Goal: Task Accomplishment & Management: Manage account settings

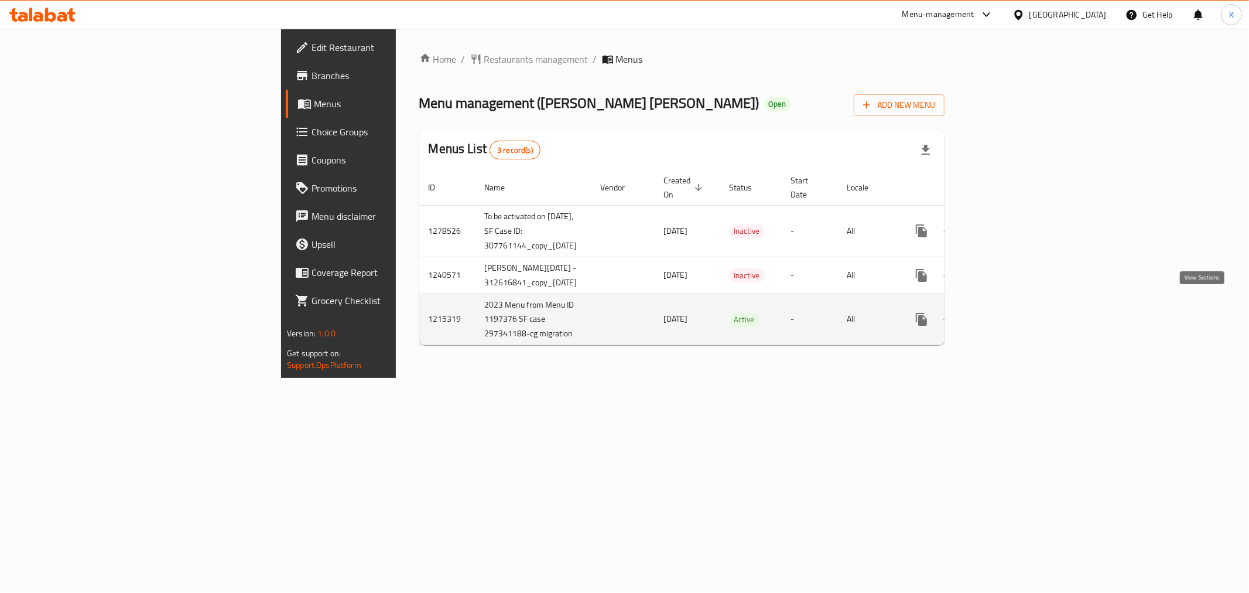
click at [1020, 312] on link "enhanced table" at bounding box center [1006, 319] width 28 height 28
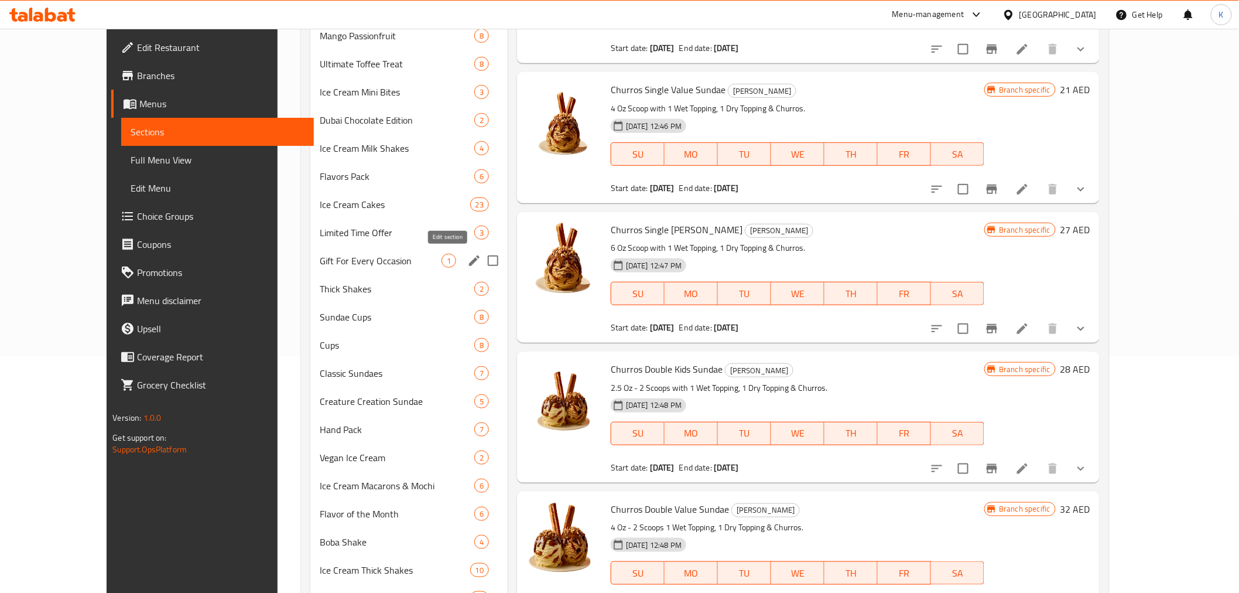
scroll to position [260, 0]
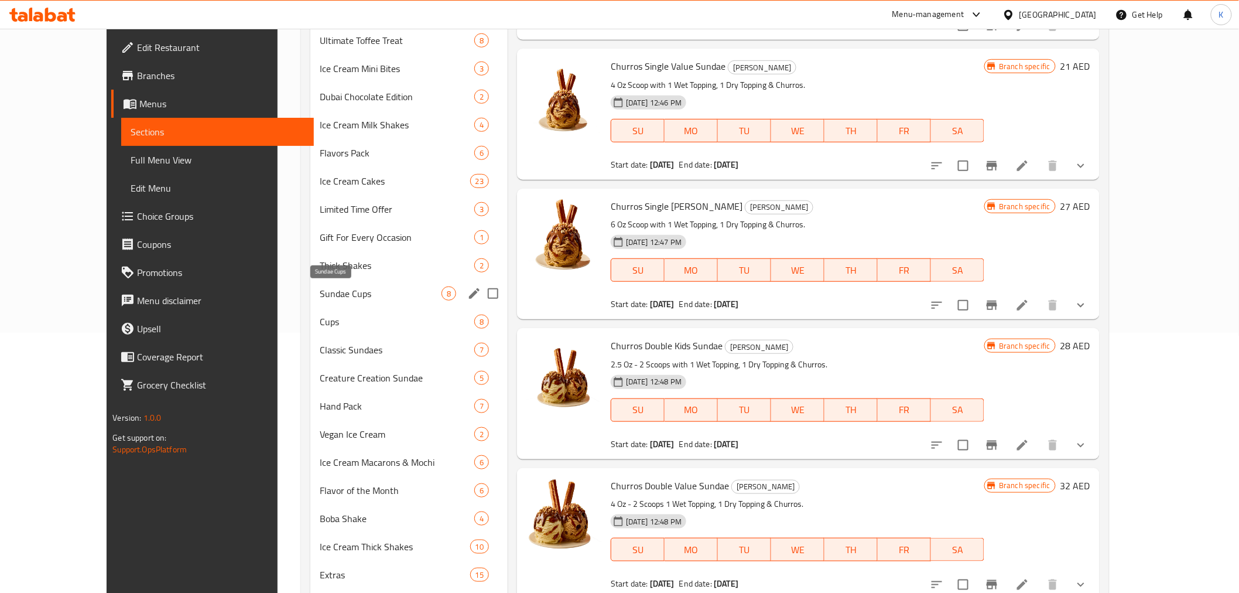
click at [377, 289] on span "Sundae Cups" at bounding box center [381, 293] width 122 height 14
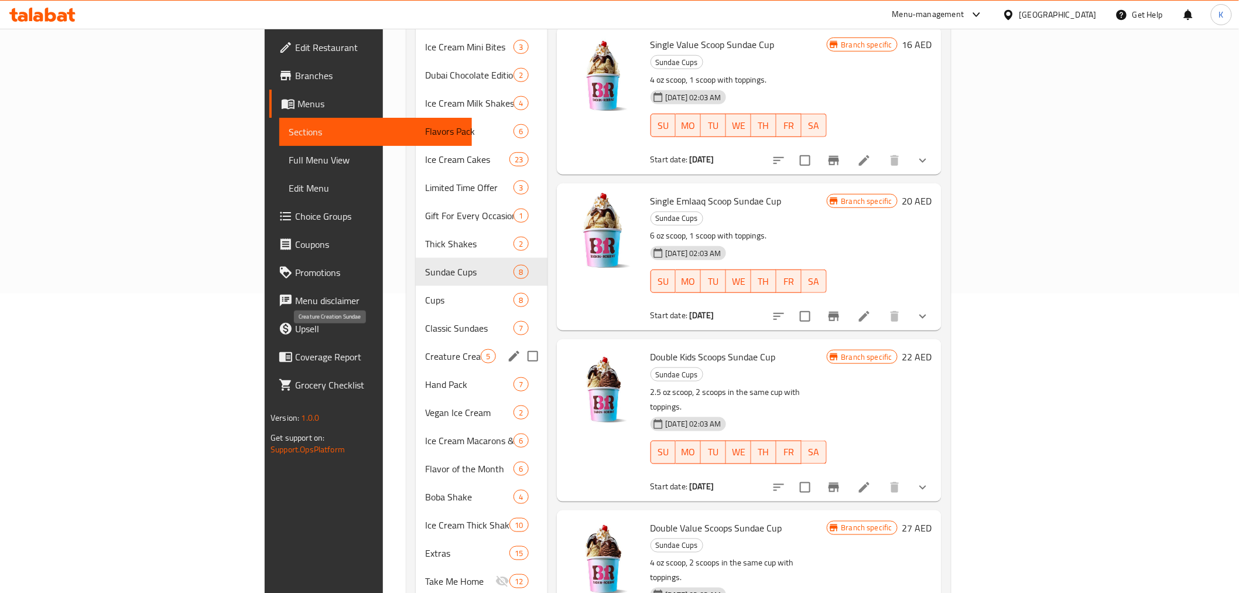
scroll to position [320, 0]
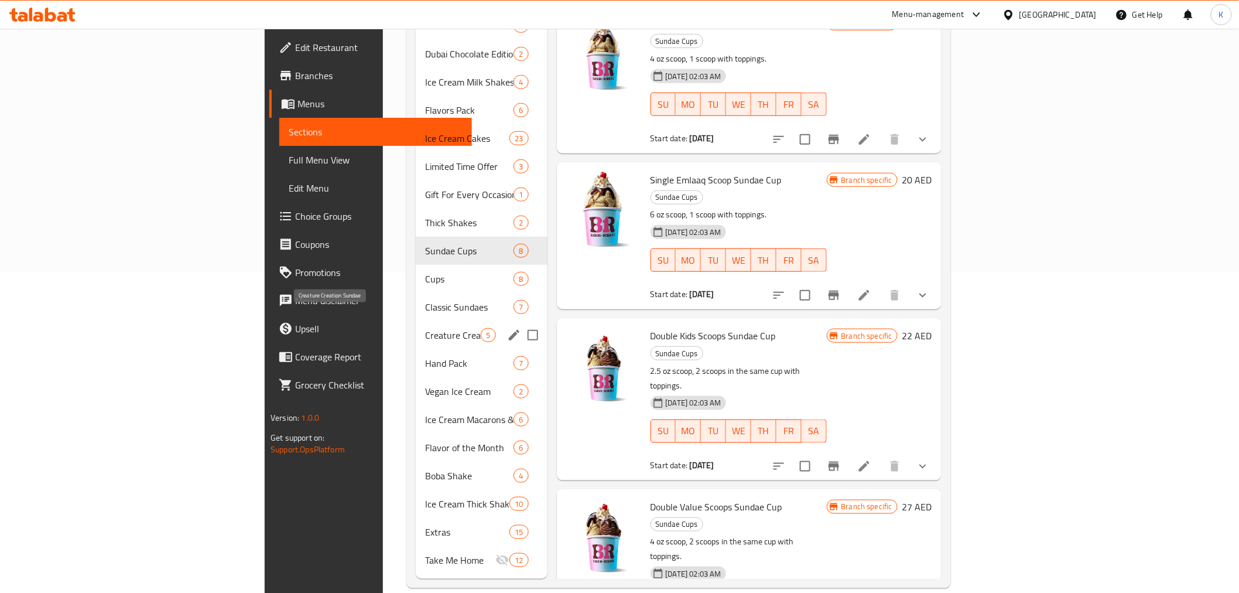
click at [425, 328] on span "Creature Creation Sundae" at bounding box center [453, 335] width 56 height 14
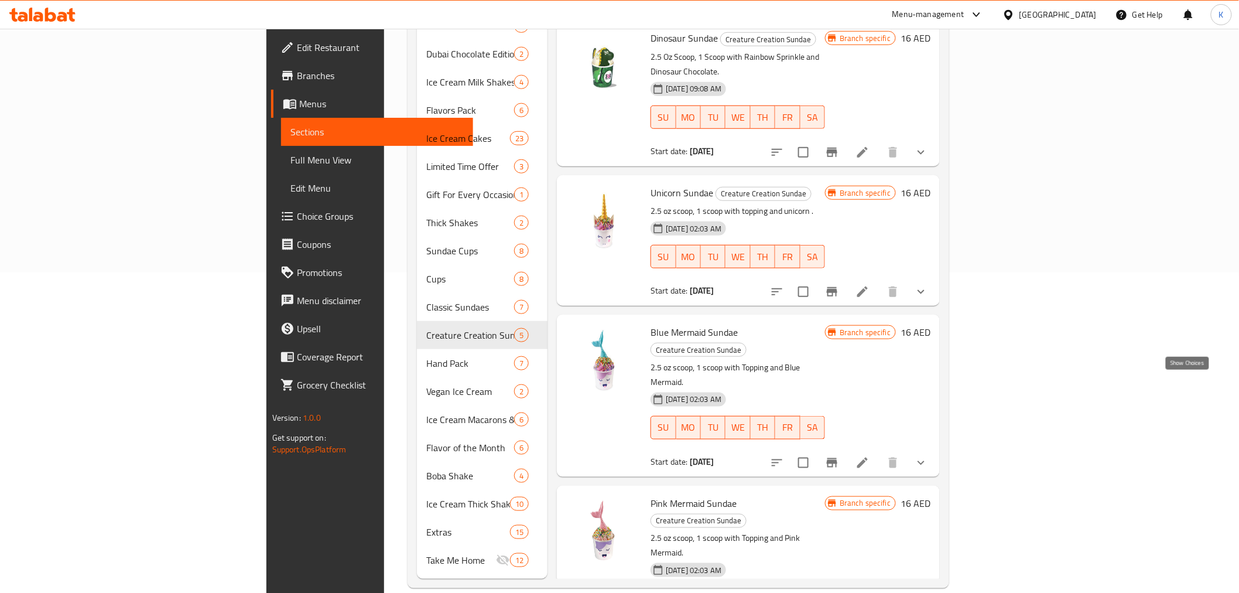
click at [928, 456] on icon "show more" at bounding box center [921, 463] width 14 height 14
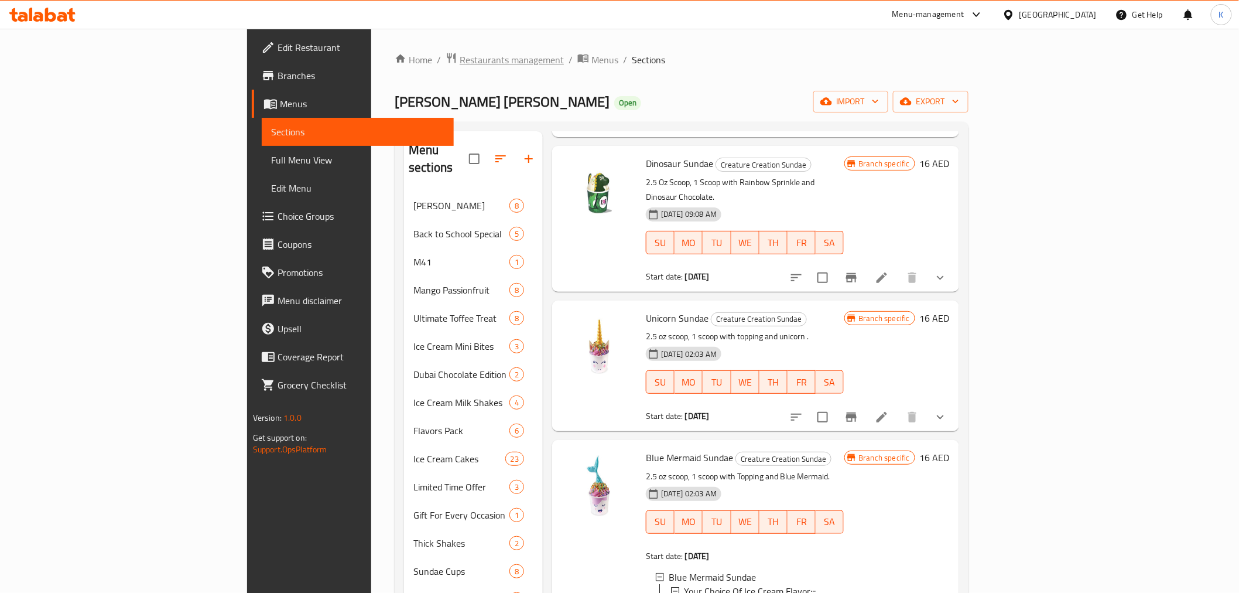
click at [460, 53] on span "Restaurants management" at bounding box center [512, 60] width 104 height 14
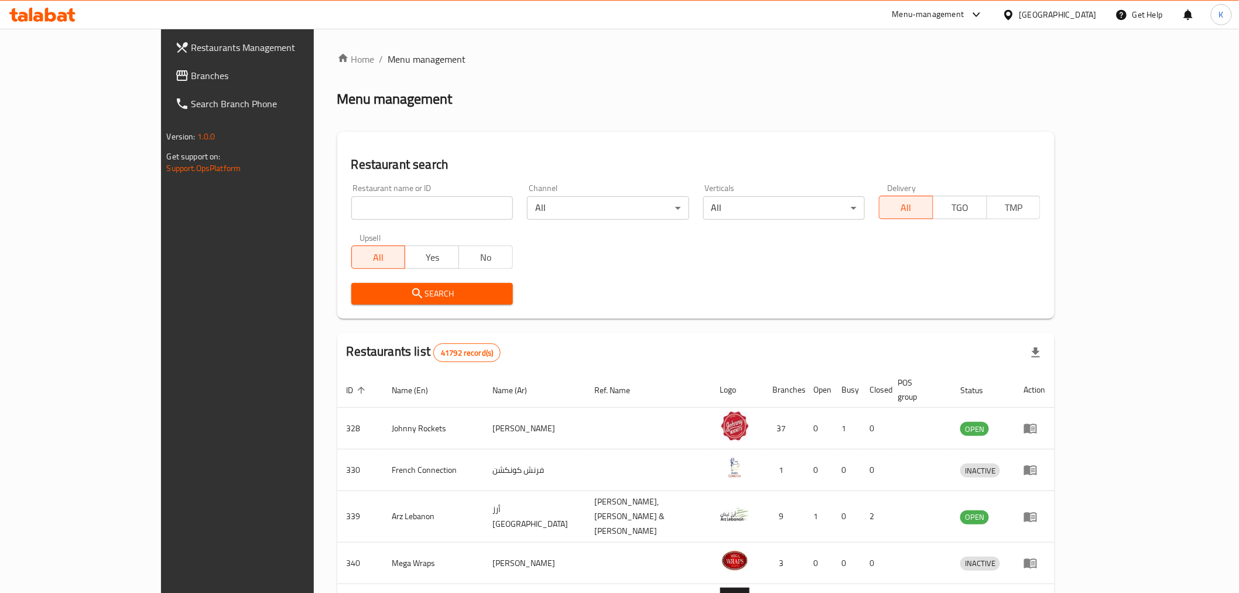
click at [192, 78] on span "Branches" at bounding box center [275, 76] width 167 height 14
